Goal: Ask a question

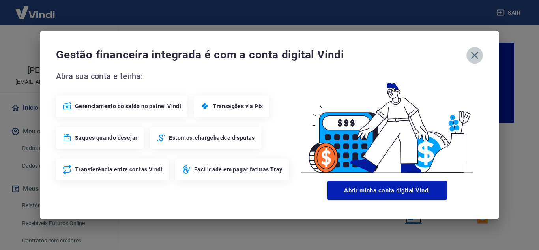
click at [476, 53] on icon "button" at bounding box center [474, 55] width 13 height 13
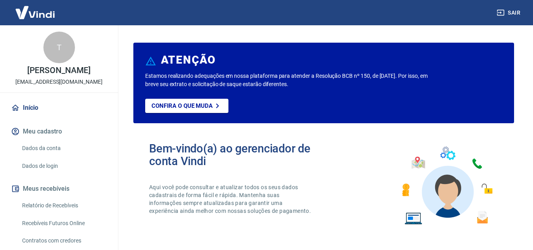
scroll to position [67, 0]
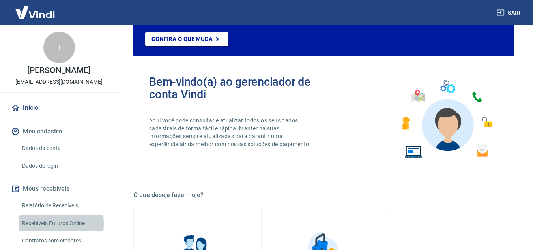
click at [35, 223] on link "Recebíveis Futuros Online" at bounding box center [64, 223] width 90 height 16
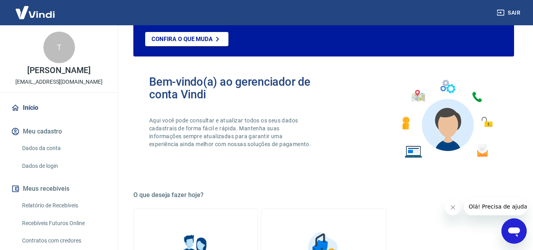
scroll to position [0, 0]
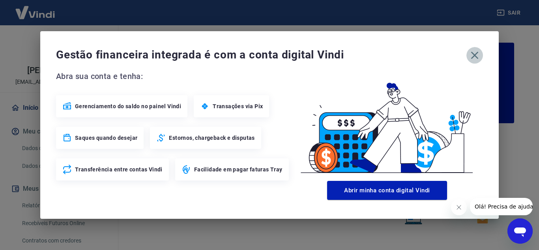
click at [475, 55] on icon "button" at bounding box center [474, 55] width 7 height 7
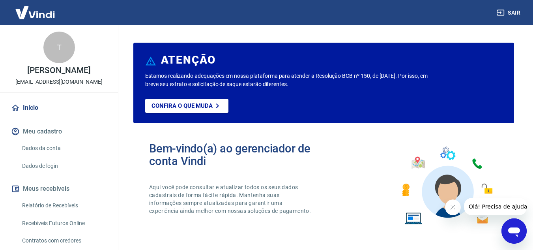
click at [518, 230] on icon "Open messaging window" at bounding box center [514, 231] width 12 height 9
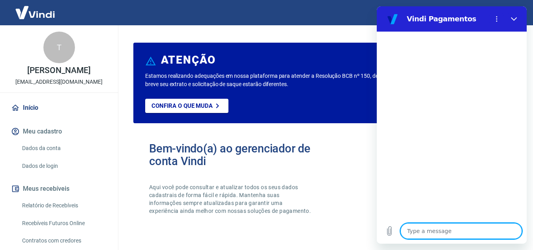
type textarea "b"
type textarea "x"
type textarea "bo"
type textarea "x"
type textarea "bom"
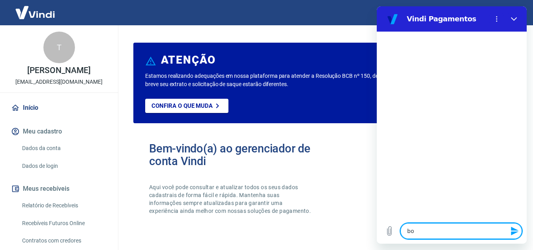
type textarea "x"
type textarea "bom"
type textarea "x"
type textarea "bom d"
type textarea "x"
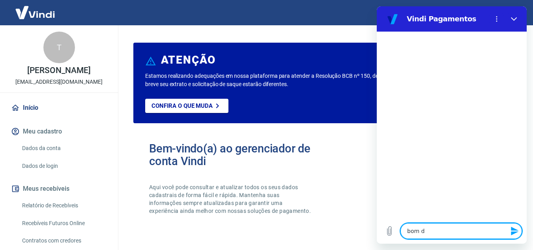
type textarea "bom di"
type textarea "x"
type textarea "bom dia"
type textarea "x"
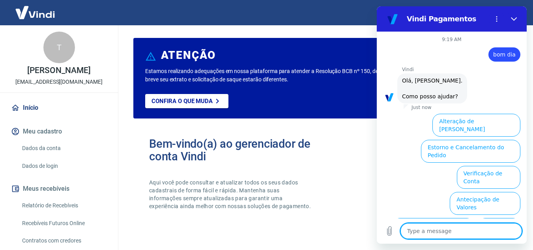
scroll to position [58, 0]
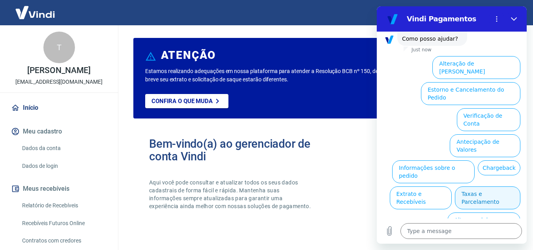
click at [461, 186] on button "Taxas e Parcelamento" at bounding box center [487, 197] width 65 height 23
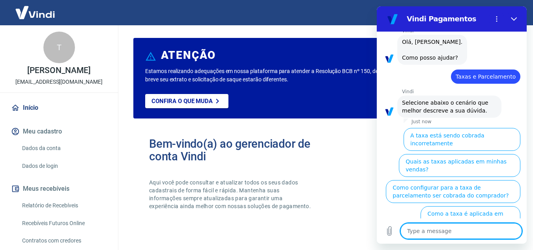
scroll to position [54, 0]
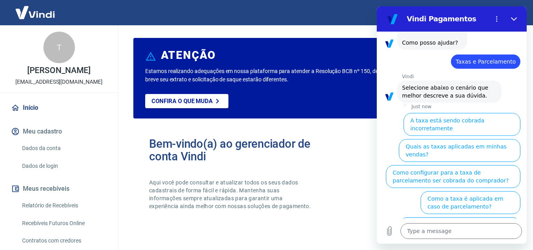
click at [492, 217] on button "Como saber a taxa no caso de Antecipação?" at bounding box center [459, 228] width 121 height 23
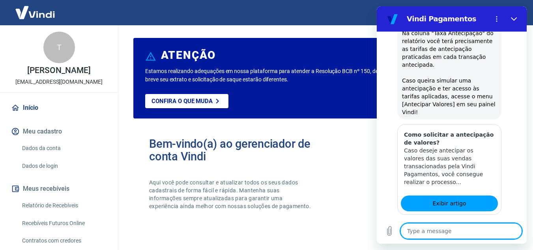
scroll to position [354, 0]
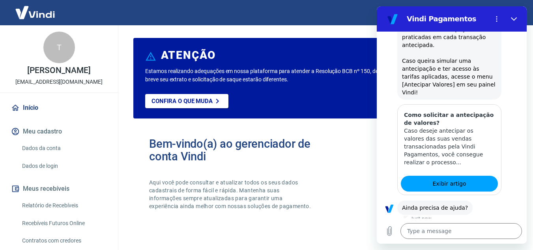
click at [483, 225] on button "Sim" at bounding box center [481, 232] width 23 height 15
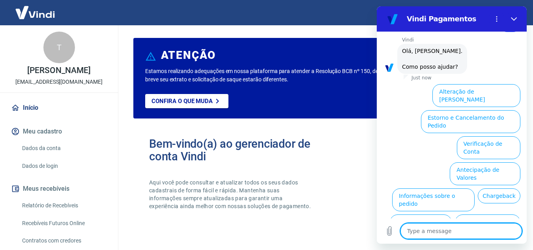
scroll to position [560, 0]
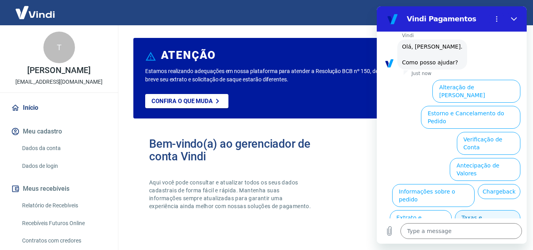
click at [475, 210] on button "Taxas e Parcelamento" at bounding box center [487, 221] width 65 height 23
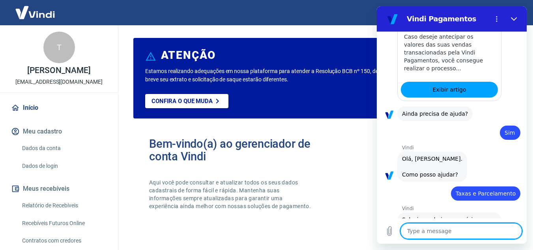
scroll to position [556, 0]
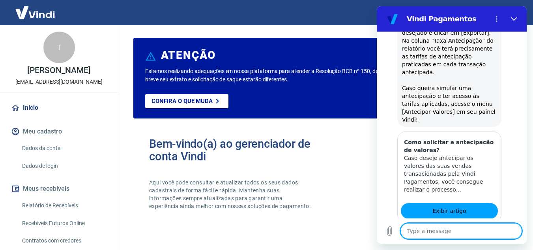
scroll to position [857, 0]
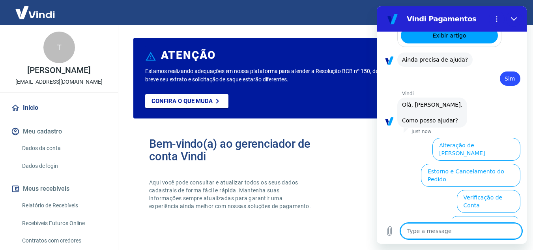
scroll to position [1063, 0]
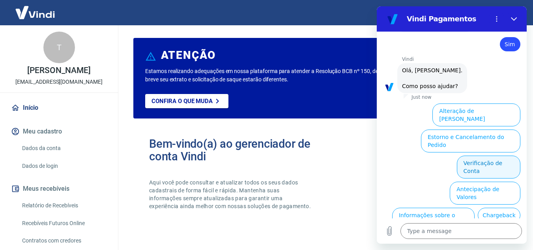
click at [473, 155] on button "Verificação de Conta" at bounding box center [489, 166] width 64 height 23
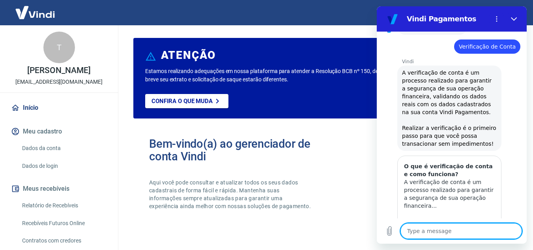
scroll to position [1141, 0]
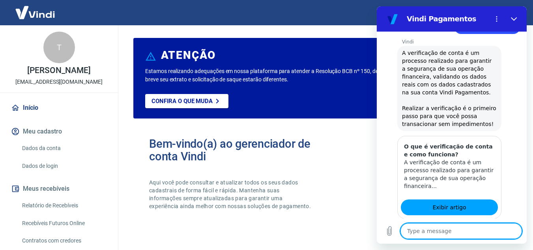
click at [354, 206] on div "Bem-vindo(a) ao gerenciador de conta Vindi Aqui você pode consultar e atualizar…" at bounding box center [323, 181] width 381 height 112
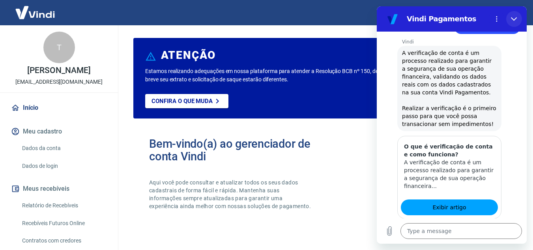
click at [515, 18] on icon "Close" at bounding box center [514, 19] width 6 height 6
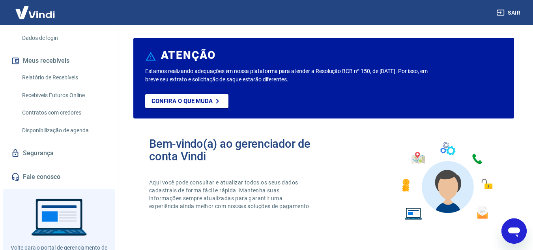
scroll to position [129, 0]
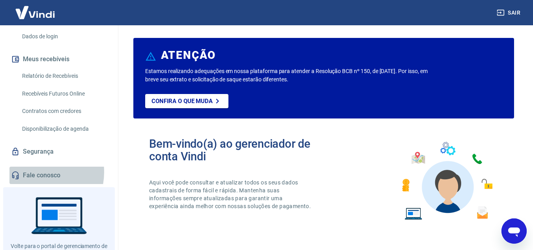
click at [38, 172] on link "Fale conosco" at bounding box center [58, 174] width 99 height 17
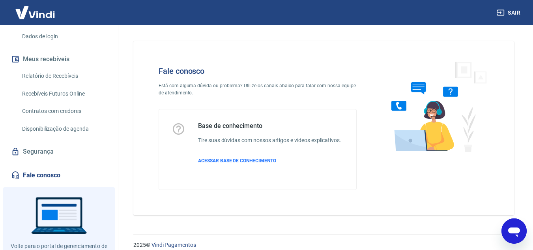
scroll to position [9, 0]
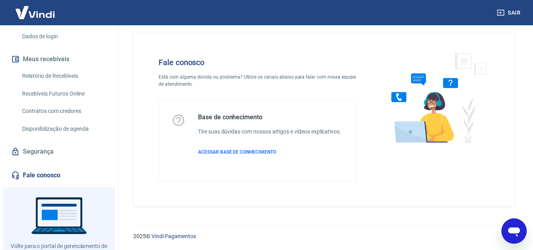
click at [461, 121] on img at bounding box center [436, 97] width 120 height 105
click at [438, 111] on img at bounding box center [436, 97] width 120 height 105
click at [236, 153] on span "ACESSAR BASE DE CONHECIMENTO" at bounding box center [237, 152] width 78 height 6
type textarea "x"
